Goal: Transaction & Acquisition: Purchase product/service

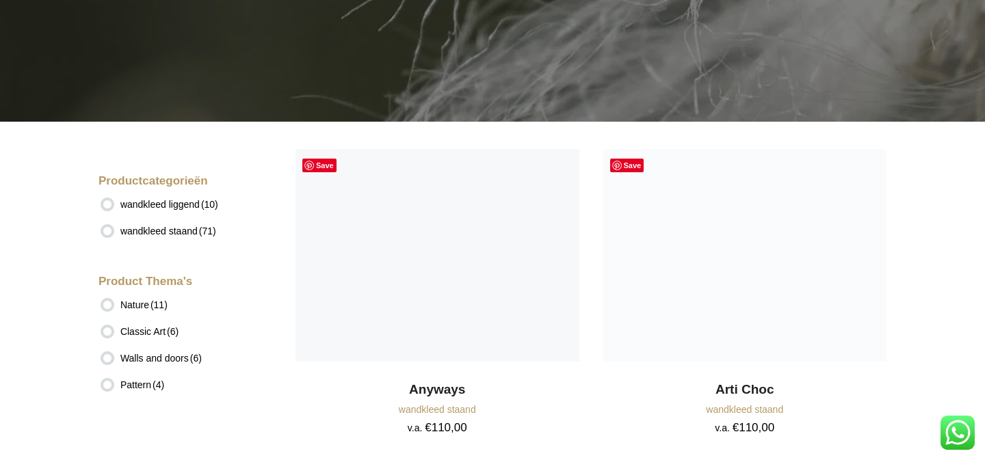
scroll to position [265, 0]
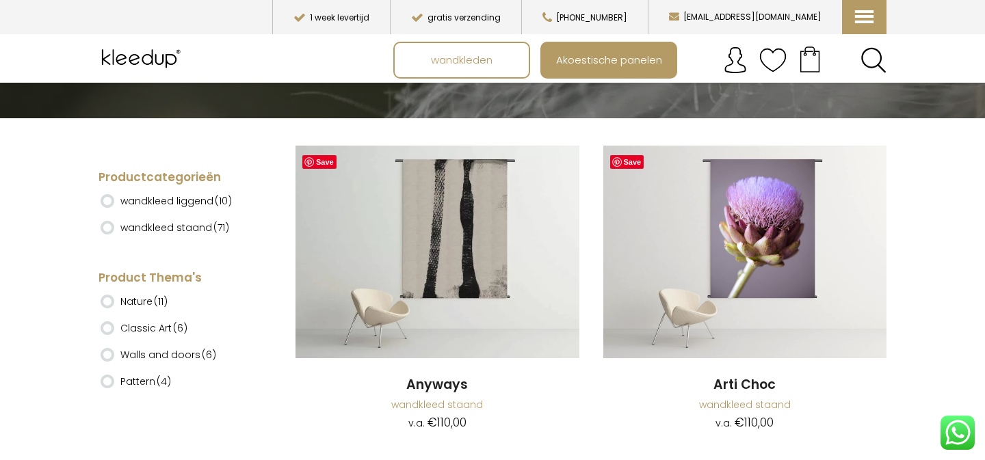
click at [109, 202] on ins at bounding box center [108, 201] width 14 height 14
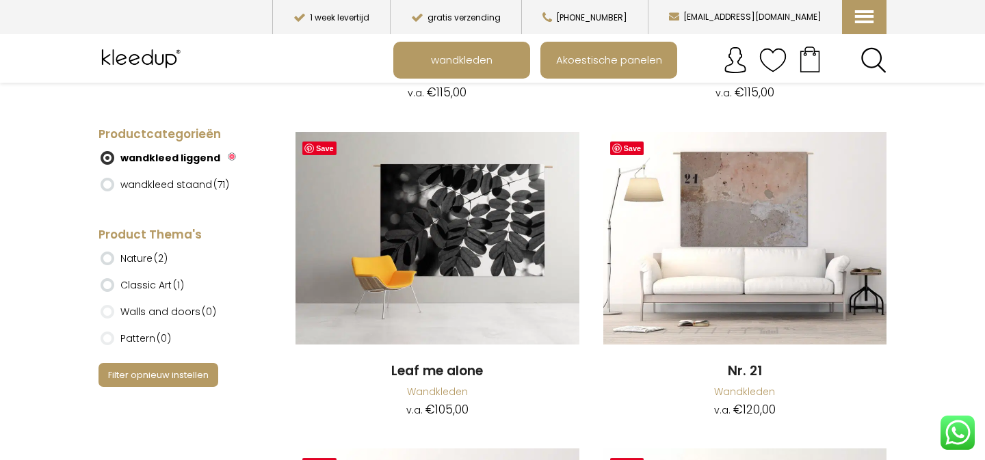
scroll to position [420, 0]
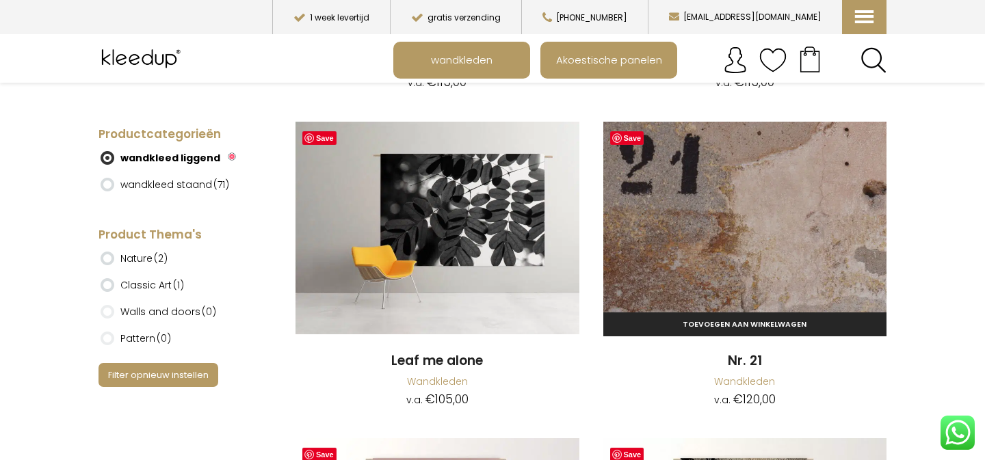
click at [743, 188] on img at bounding box center [745, 228] width 284 height 213
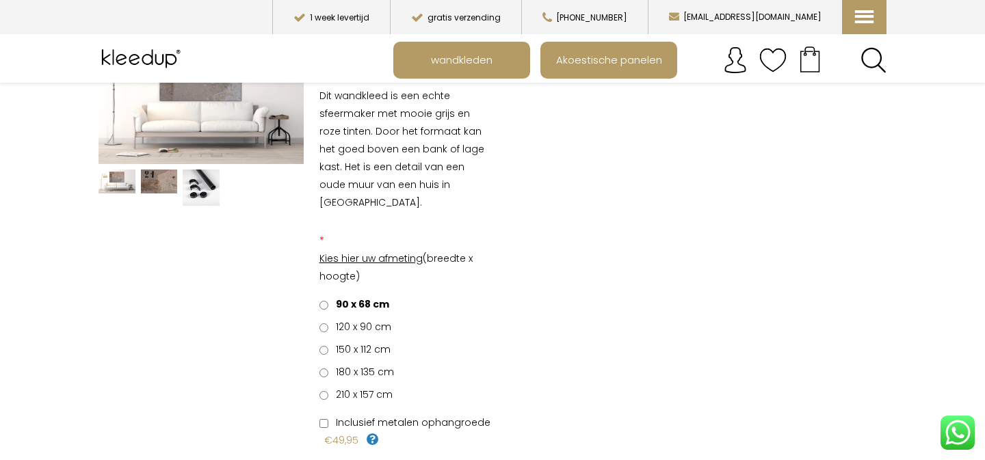
scroll to position [157, 0]
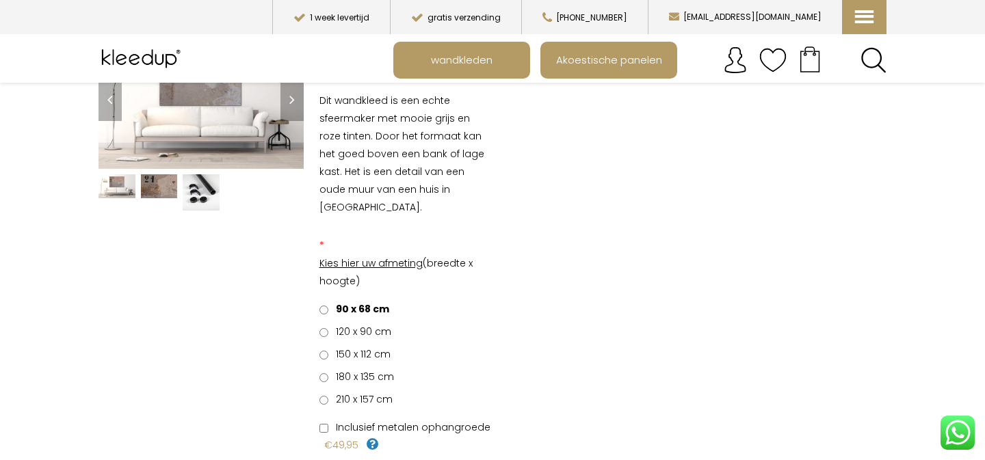
click at [158, 182] on img at bounding box center [159, 186] width 37 height 25
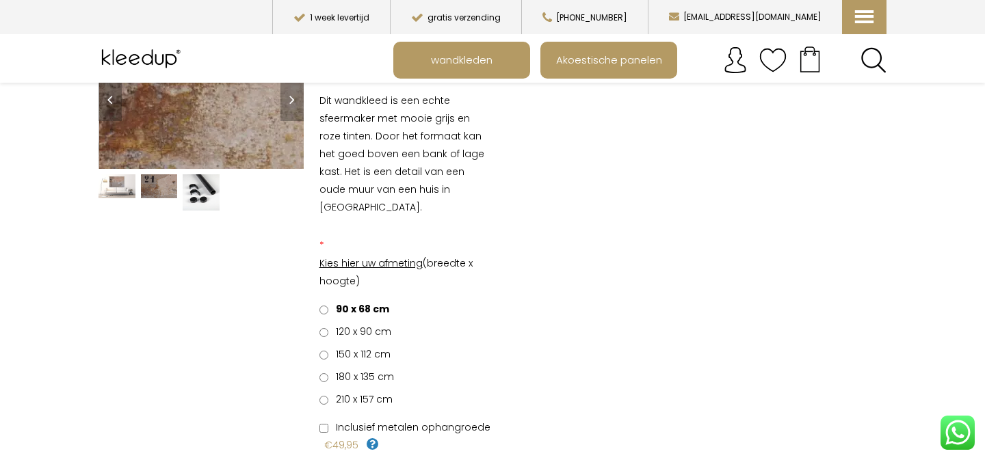
click at [197, 107] on img at bounding box center [218, 72] width 1026 height 684
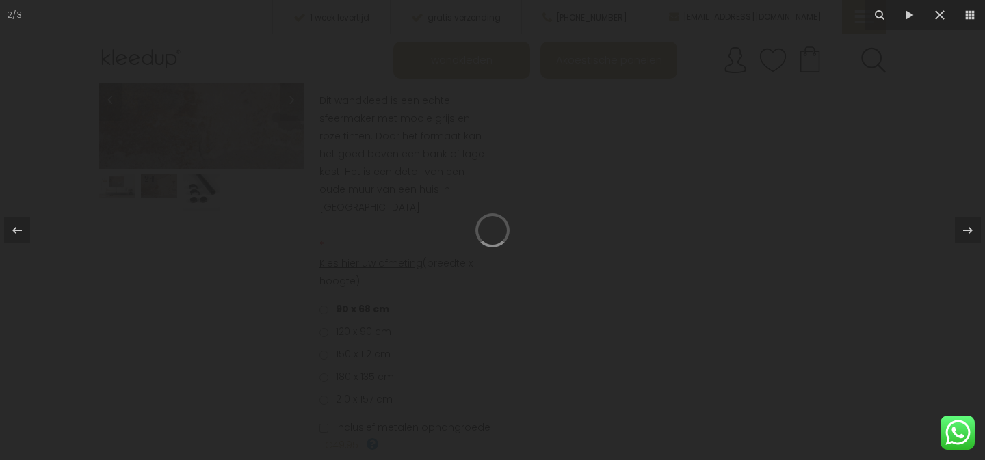
click at [0, 0] on img at bounding box center [0, 0] width 0 height 0
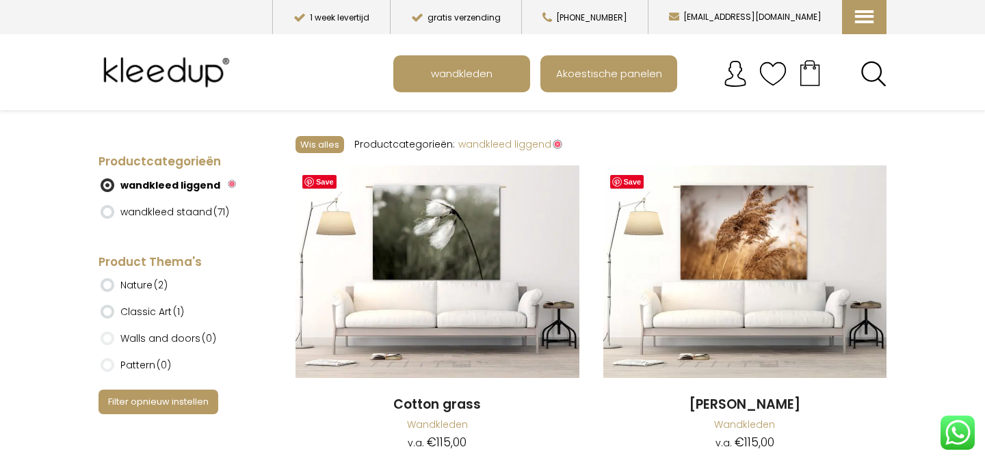
scroll to position [58, 0]
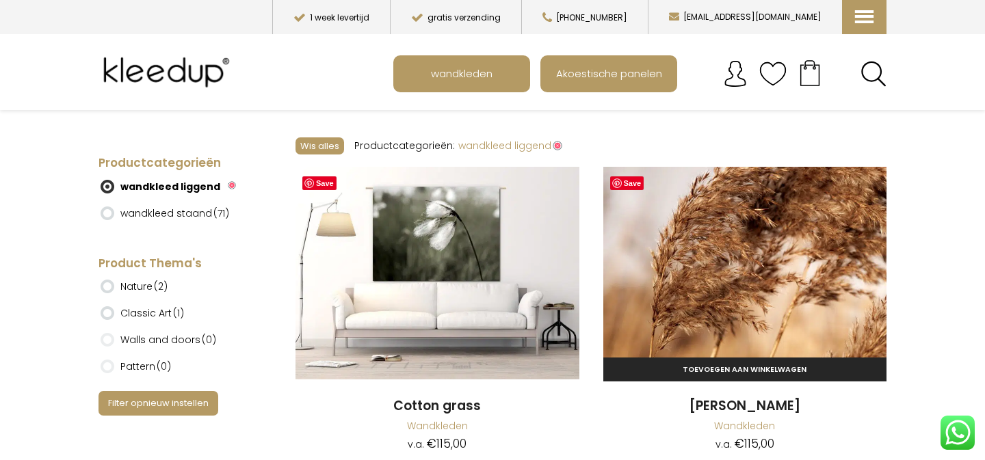
click at [752, 222] on img at bounding box center [745, 273] width 284 height 213
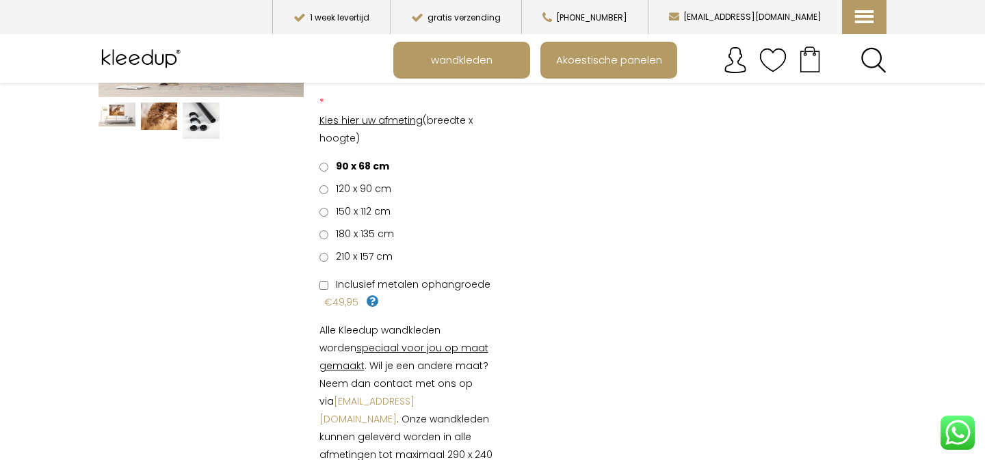
scroll to position [232, 0]
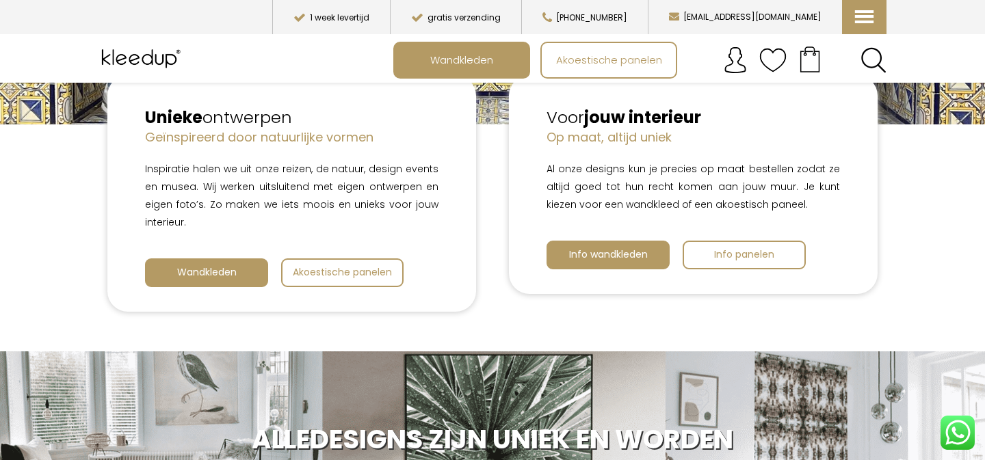
scroll to position [405, 0]
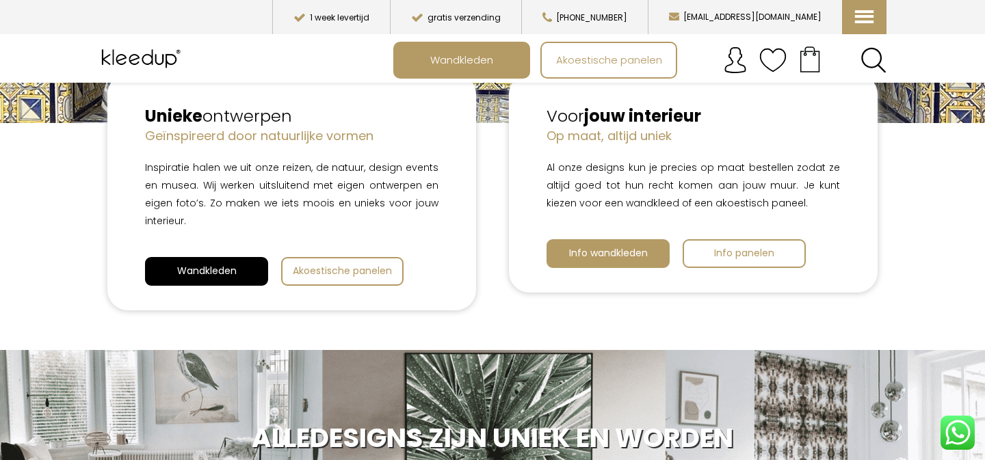
click at [201, 267] on span "Wandkleden" at bounding box center [207, 271] width 60 height 14
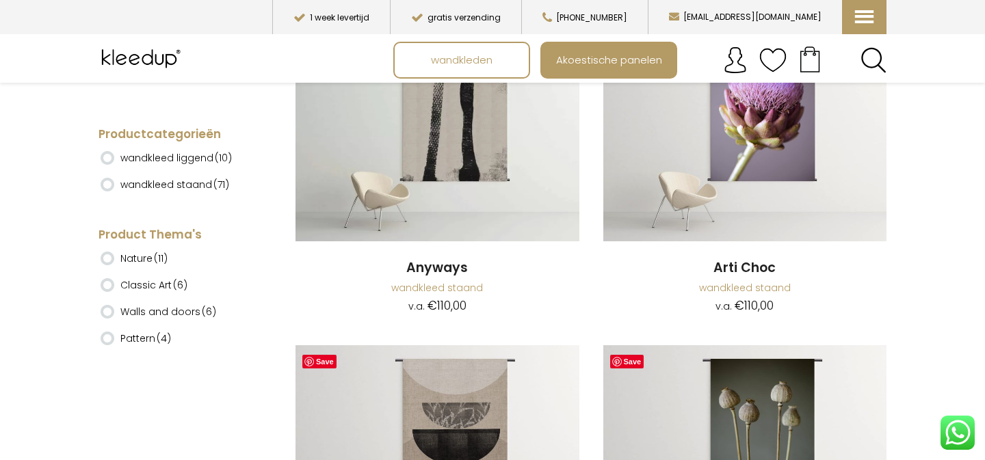
scroll to position [384, 0]
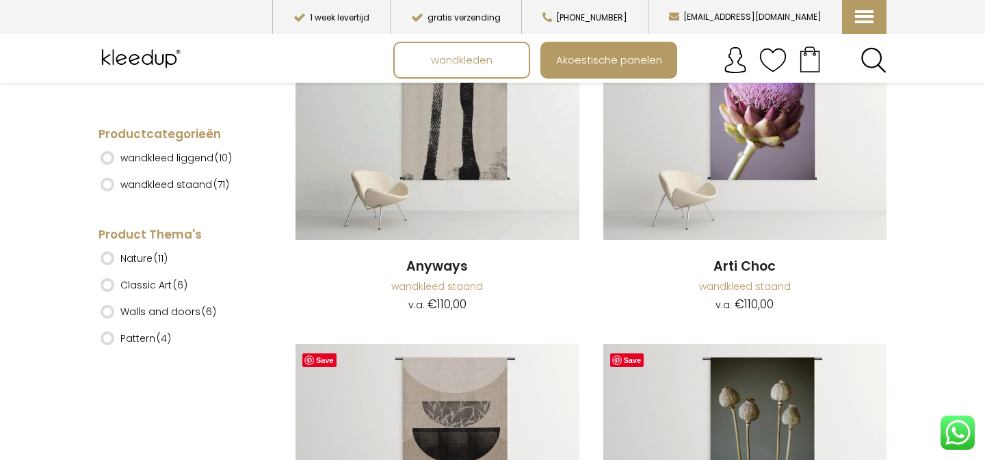
click at [110, 157] on h4 "Product Thema's" at bounding box center [177, 160] width 157 height 16
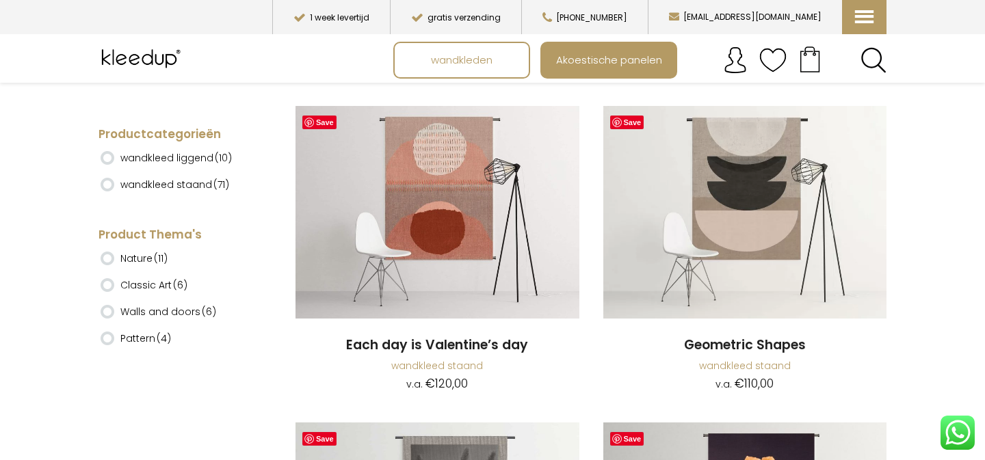
scroll to position [1574, 0]
